Goal: Check status: Check status

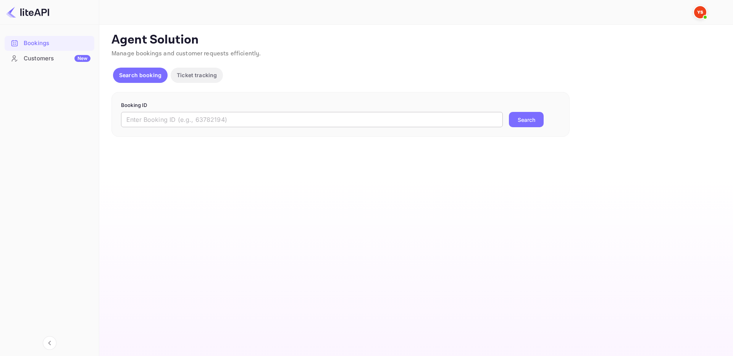
click at [329, 124] on input "text" at bounding box center [312, 119] width 382 height 15
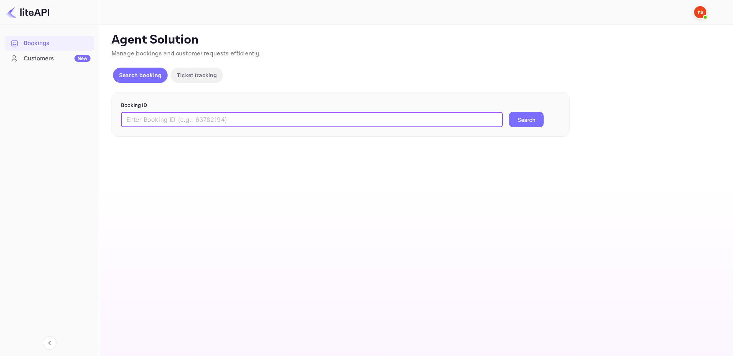
paste input "9265057"
type input "9265057"
click at [519, 117] on button "Search" at bounding box center [526, 119] width 35 height 15
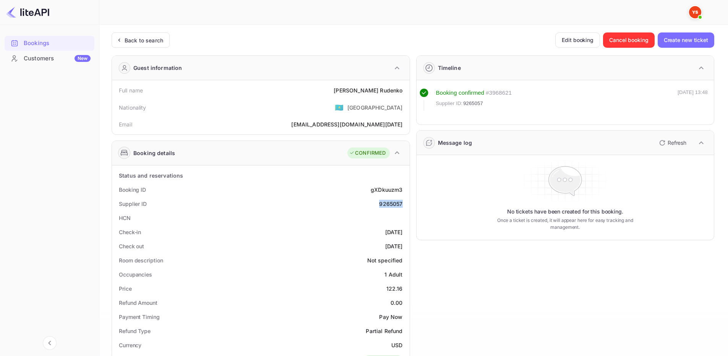
drag, startPoint x: 377, startPoint y: 204, endPoint x: 405, endPoint y: 202, distance: 28.0
click at [405, 203] on div "Supplier ID 9265057" at bounding box center [260, 204] width 291 height 14
copy div "9265057"
drag, startPoint x: 354, startPoint y: 93, endPoint x: 402, endPoint y: 91, distance: 48.2
click at [402, 91] on div "Full name [PERSON_NAME]" at bounding box center [260, 90] width 291 height 14
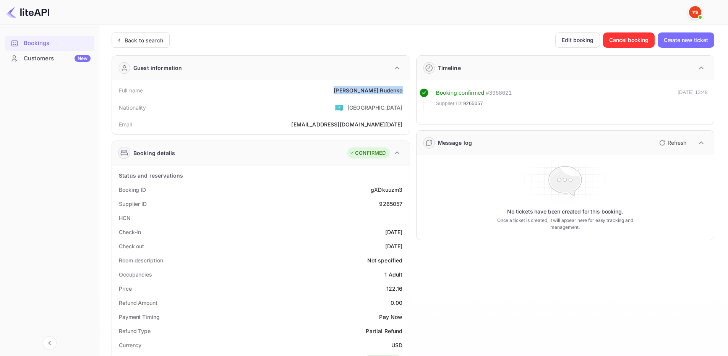
copy div "[PERSON_NAME]"
drag, startPoint x: 387, startPoint y: 288, endPoint x: 408, endPoint y: 289, distance: 21.0
copy div "122.16"
